Goal: Task Accomplishment & Management: Use online tool/utility

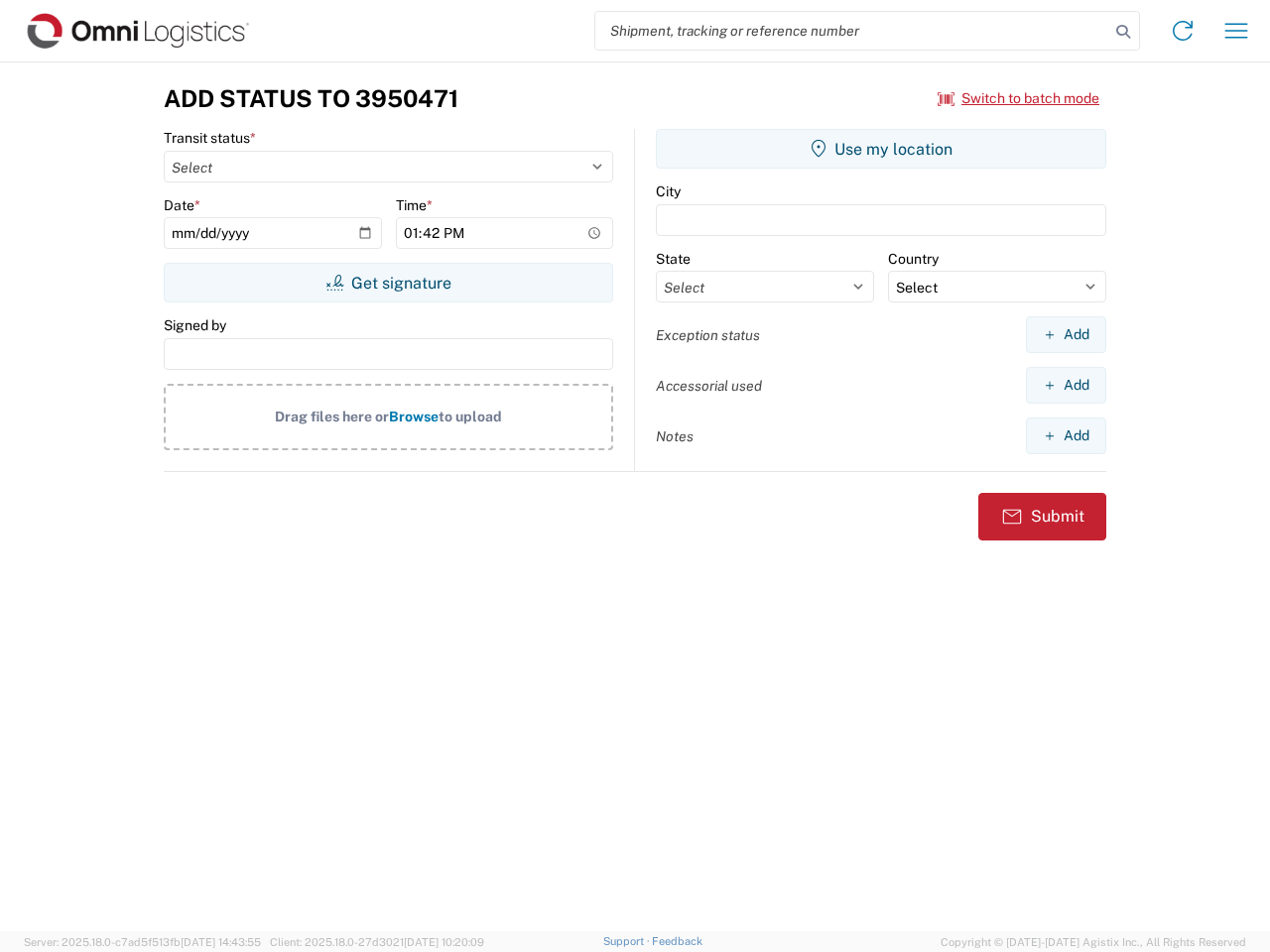
click at [853, 31] on input "search" at bounding box center [852, 31] width 514 height 38
click at [1123, 32] on icon at bounding box center [1123, 32] width 28 height 28
click at [1183, 31] on icon at bounding box center [1183, 31] width 32 height 32
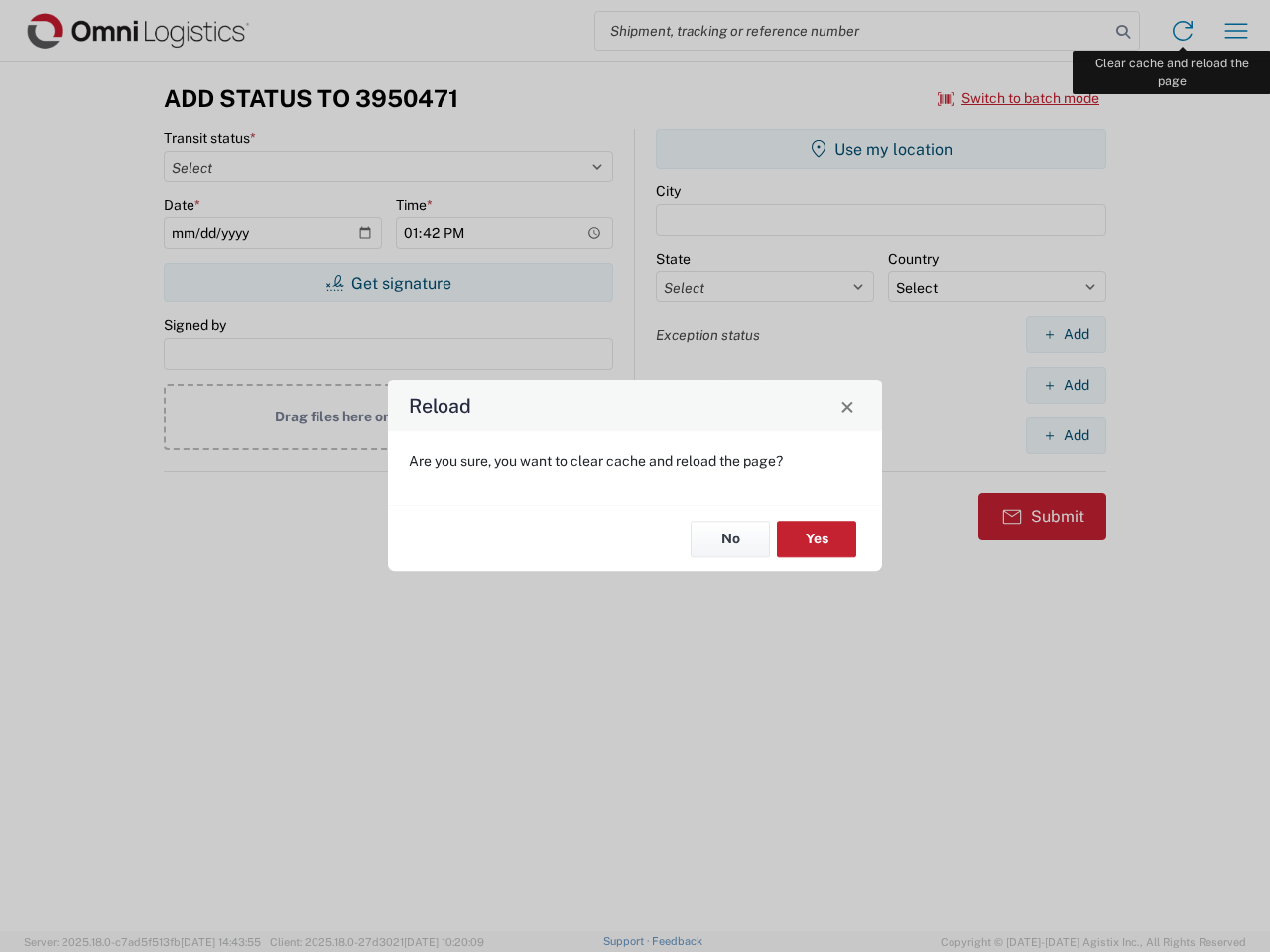
click at [1236, 31] on div "Reload Are you sure, you want to clear cache and reload the page? No Yes" at bounding box center [635, 476] width 1270 height 952
click at [1019, 98] on div "Reload Are you sure, you want to clear cache and reload the page? No Yes" at bounding box center [635, 476] width 1270 height 952
click at [388, 282] on div "Reload Are you sure, you want to clear cache and reload the page? No Yes" at bounding box center [635, 476] width 1270 height 952
click at [881, 149] on div "Reload Are you sure, you want to clear cache and reload the page? No Yes" at bounding box center [635, 476] width 1270 height 952
click at [1065, 334] on div "Reload Are you sure, you want to clear cache and reload the page? No Yes" at bounding box center [635, 476] width 1270 height 952
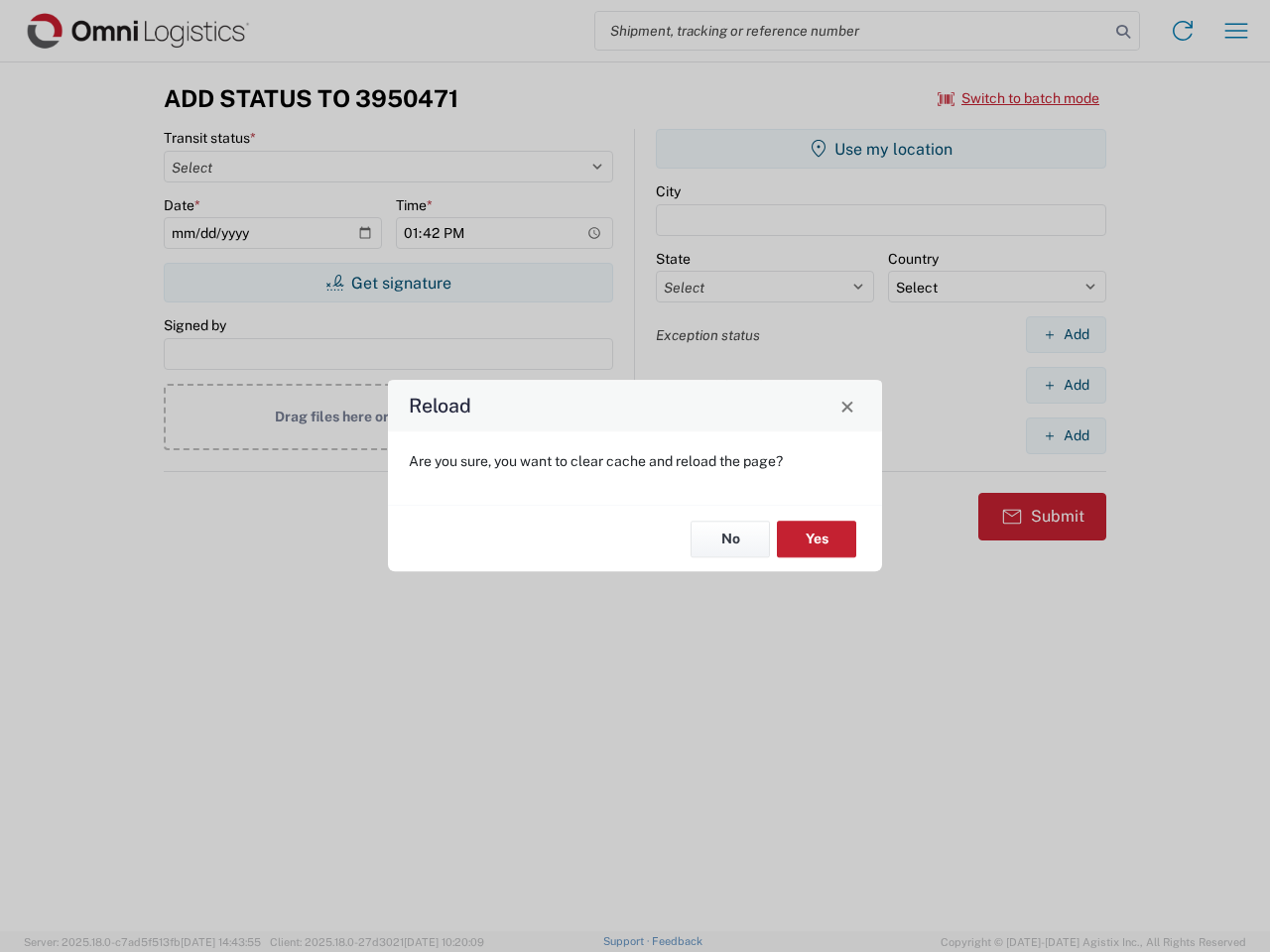
click at [1065, 385] on div "Reload Are you sure, you want to clear cache and reload the page? No Yes" at bounding box center [635, 476] width 1270 height 952
click at [1065, 435] on div "Reload Are you sure, you want to clear cache and reload the page? No Yes" at bounding box center [635, 476] width 1270 height 952
